Goal: Communication & Community: Answer question/provide support

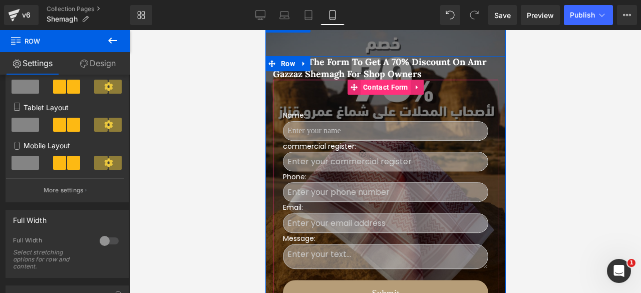
scroll to position [389, 0]
click at [374, 81] on span "Contact Form" at bounding box center [385, 87] width 50 height 15
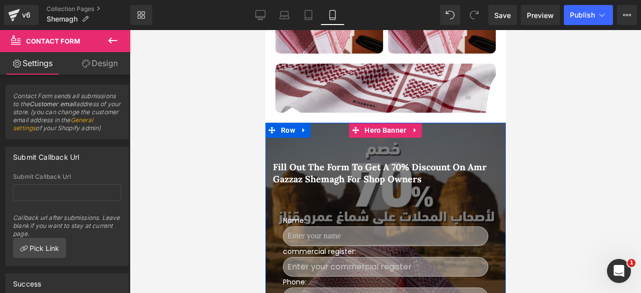
scroll to position [284, 0]
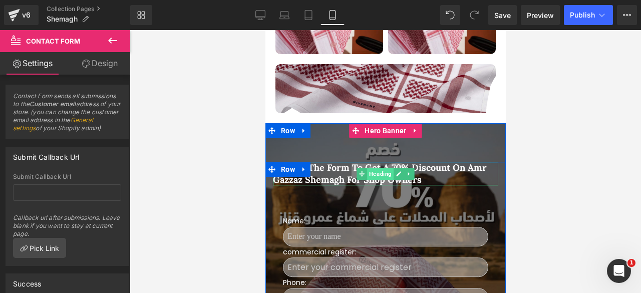
click at [374, 170] on span "Heading" at bounding box center [379, 174] width 27 height 12
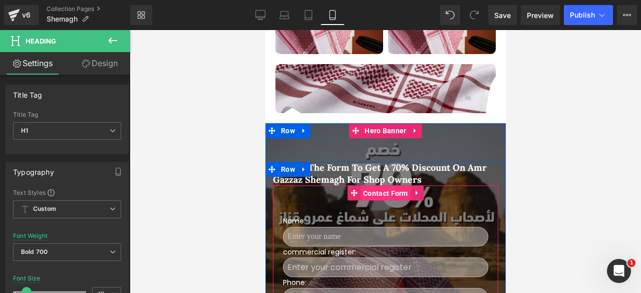
click at [377, 193] on span "Contact Form" at bounding box center [385, 193] width 50 height 15
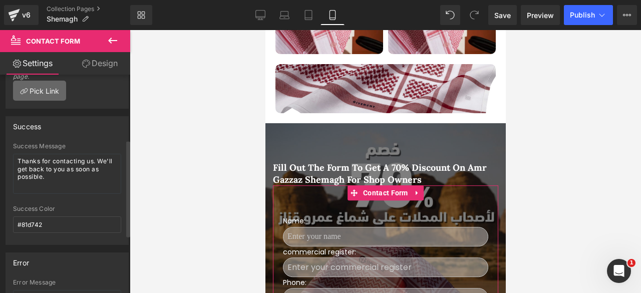
scroll to position [161, 0]
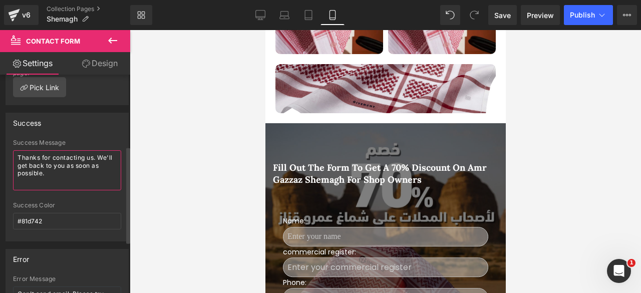
click at [43, 169] on textarea "Thanks for contacting us. We'll get back to you as soon as possible." at bounding box center [67, 170] width 108 height 40
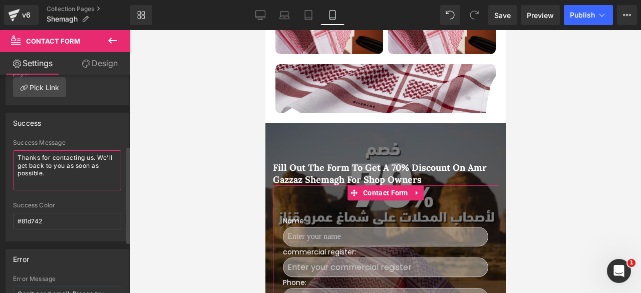
click at [54, 171] on textarea "Thanks for contacting us. We'll get back to you as soon as possible." at bounding box center [67, 170] width 108 height 40
paste textarea "مرحبًا، شكرًا لتسجيلك. استخدم كود الخصم Shemagh-70% عند الدفع لتحصل على خصم 70%…"
click at [21, 177] on textarea "مرحبًا، شكرًا لتسجيلك. استخدم كود الخصم Shemagh-70% عند الدفع لتحصل على خصم 70%…" at bounding box center [67, 170] width 108 height 40
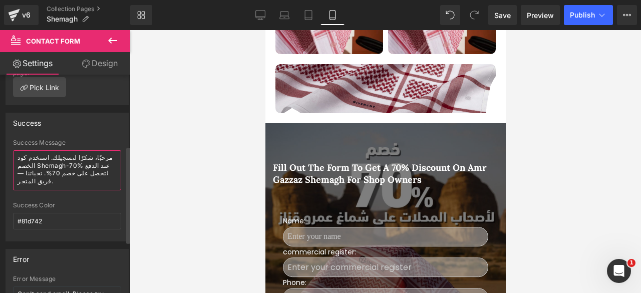
click at [21, 178] on textarea "مرحبًا، شكرًا لتسجيلك. استخدم كود الخصم Shemagh-70% عند الدفع لتحصل على خصم 70%…" at bounding box center [67, 170] width 108 height 40
click at [43, 178] on textarea "مرحبًا، شكرًا لتسجيلك. استخدم كود الخصم Shemagh-70% عند الدفع لتحصل على خصم 70%…" at bounding box center [67, 170] width 108 height 40
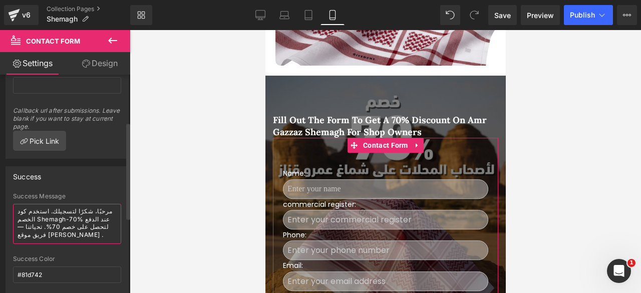
scroll to position [108, 0]
click at [37, 224] on textarea "مرحبًا، شكرًا لتسجيلك. استخدم كود الخصم Shemagh-70% عند الدفع لتحصل على خصم 70%…" at bounding box center [67, 223] width 108 height 40
paste textarea "شكرًا لاختيارك متجرنا وثقتك بنا، يسعدنا أن نقدم لك كود خصم خاص: Shemagh-70% است…"
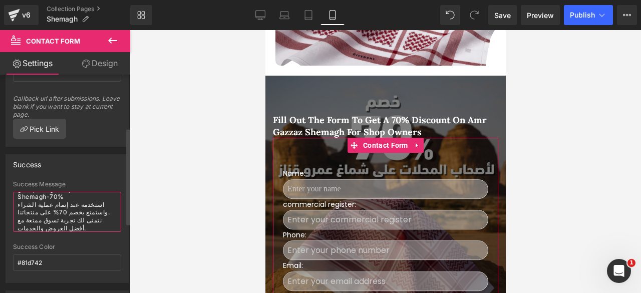
scroll to position [120, 0]
click at [39, 202] on textarea "شكرًا لاختيارك متجرنا وثقتك بنا، يسعدنا أن نقدم لك كود خصم خاص: Shemagh-70% است…" at bounding box center [67, 211] width 108 height 40
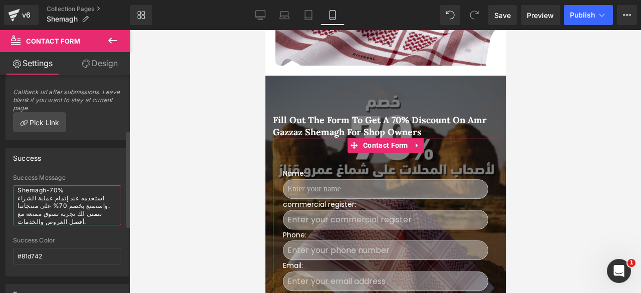
scroll to position [125, 0]
drag, startPoint x: 40, startPoint y: 226, endPoint x: 18, endPoint y: 205, distance: 30.1
click at [18, 205] on textarea "شكرًا لاختيارك متجرنا وثقتك بنا، يسعدنا أن نقدم لك كود خصم خاص: Shemagh-70% است…" at bounding box center [67, 206] width 108 height 40
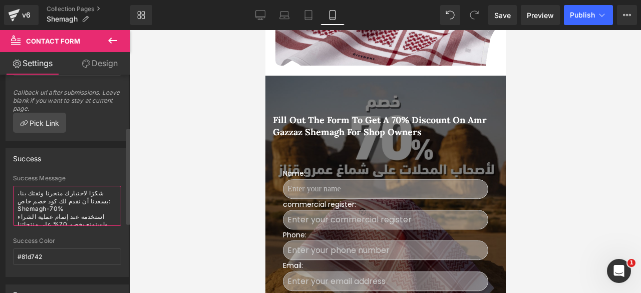
click at [73, 217] on textarea "شكرًا لاختيارك متجرنا وثقتك بنا، يسعدنا أن نقدم لك كود خصم خاص: Shemagh-70% است…" at bounding box center [67, 206] width 108 height 40
click at [77, 217] on textarea "شكرًا لاختيارك متجرنا وثقتك بنا، يسعدنا أن نقدم لك كود خصم خاص: Shemagh-70% است…" at bounding box center [67, 206] width 108 height 40
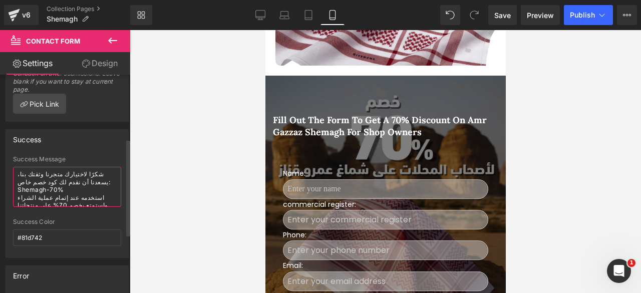
scroll to position [149, 0]
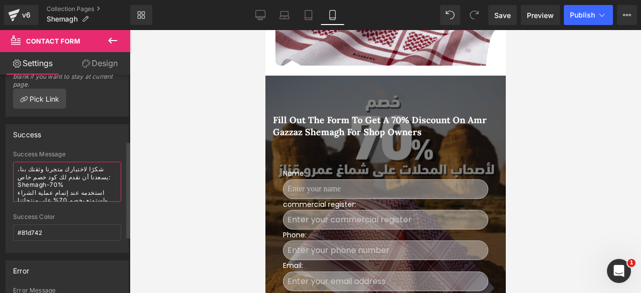
click at [71, 199] on textarea "شكرًا لاختيارك متجرنا وثقتك بنا، يسعدنا أن نقدم لك كود خصم خاص: Shemagh-70% است…" at bounding box center [67, 182] width 108 height 40
click at [66, 202] on textarea "شكرًا لاختيارك متجرنا وثقتك بنا، يسعدنا أن نقدم لك كود خصم خاص: Shemagh-70% است…" at bounding box center [67, 182] width 108 height 40
click at [25, 201] on textarea "شكرًا لاختيارك متجرنا وثقتك بنا، يسعدنا أن نقدم لك كود خصم خاص: Shemagh-70% است…" at bounding box center [67, 182] width 108 height 40
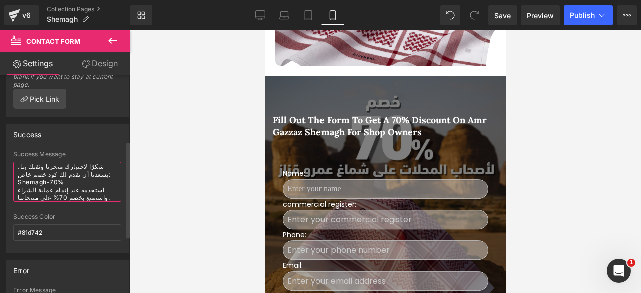
click at [24, 186] on textarea "شكرًا لاختيارك متجرنا وثقتك بنا، يسعدنا أن نقدم لك كود خصم خاص: Shemagh-70% است…" at bounding box center [67, 182] width 108 height 40
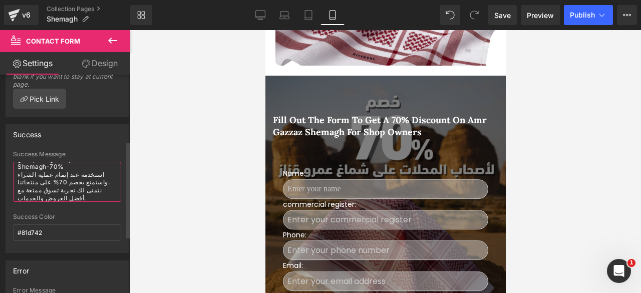
click at [24, 186] on textarea "شكرًا لاختيارك متجرنا وثقتك بنا، يسعدنا أن نقدم لك كود خصم خاص: Shemagh-70% است…" at bounding box center [67, 182] width 108 height 40
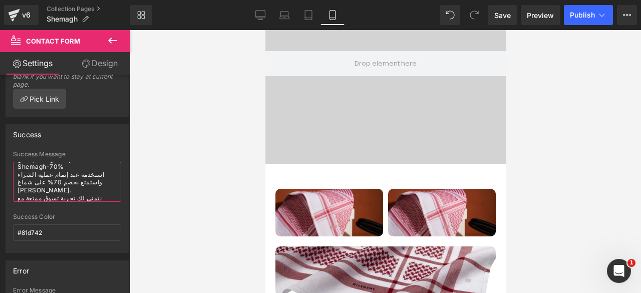
scroll to position [101, 0]
type textarea "شكرًا لاختيارك متجرنا وثقتك بنا، يسعدنا أن نقدم لك كود خصم خاص: Shemagh-70% است…"
